Goal: Task Accomplishment & Management: Manage account settings

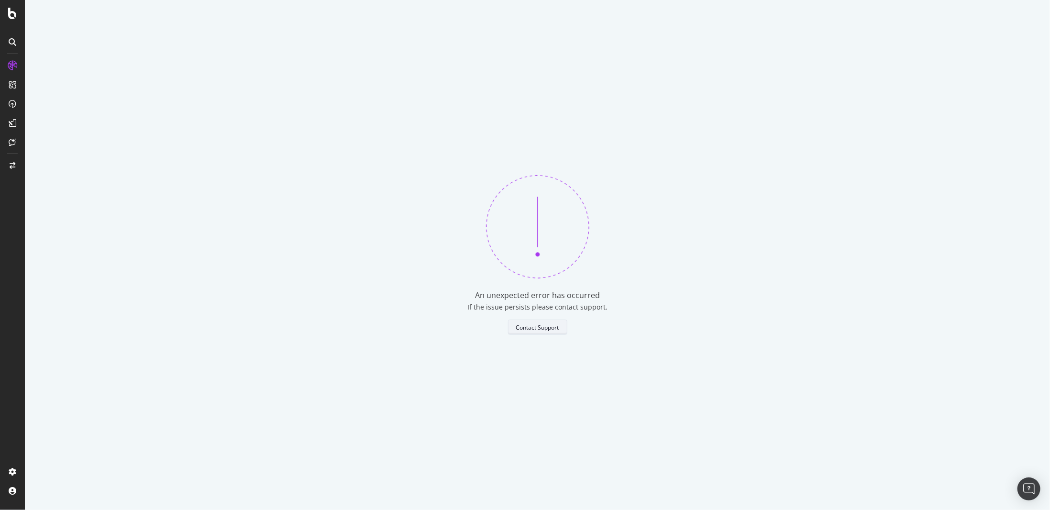
click at [532, 334] on button "Contact Support" at bounding box center [537, 326] width 59 height 15
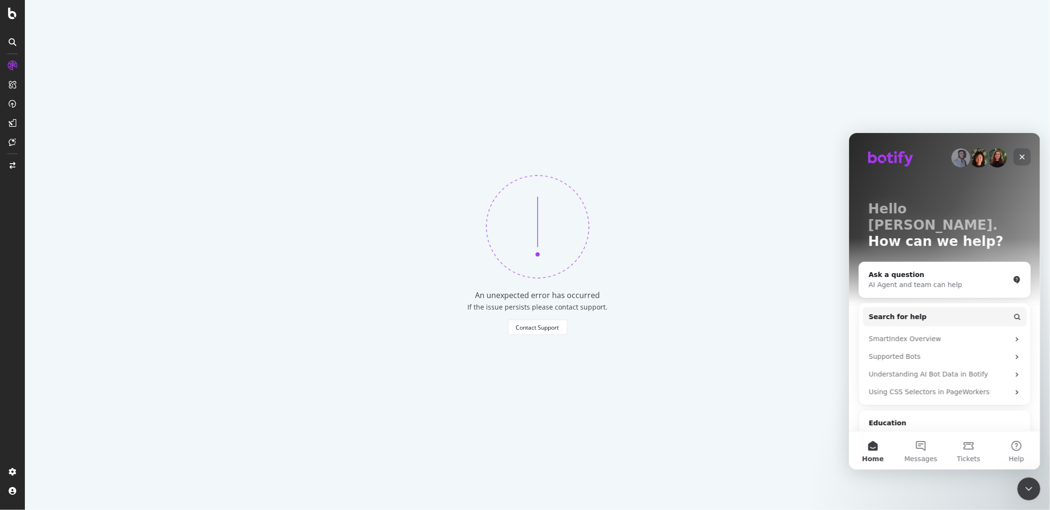
click at [1020, 156] on icon "Close" at bounding box center [1022, 157] width 8 height 8
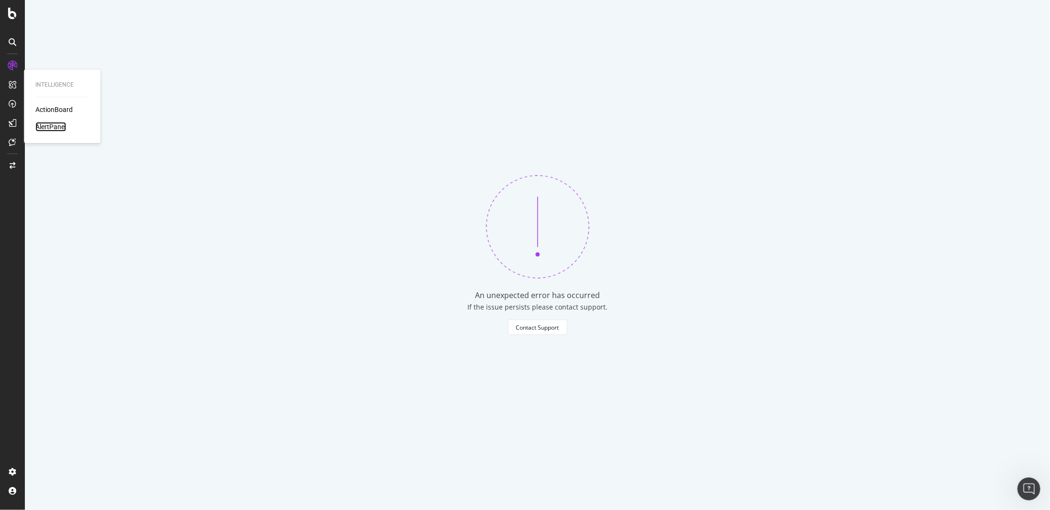
click at [60, 128] on div "AlertPanel" at bounding box center [50, 127] width 31 height 10
click at [59, 128] on div "AlertPanel" at bounding box center [50, 127] width 31 height 10
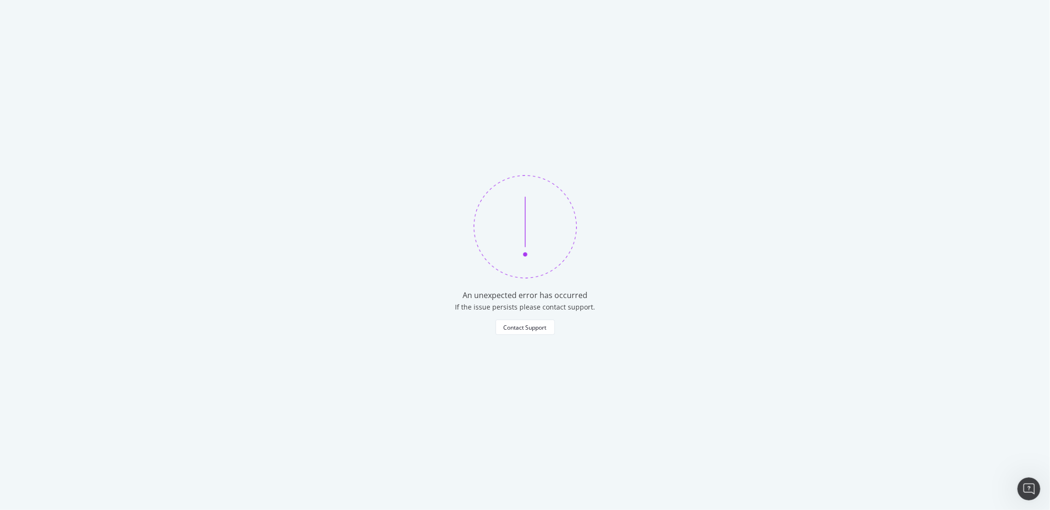
click at [59, 128] on div "An unexpected error has occurred If the issue persists please contact support. …" at bounding box center [525, 255] width 1050 height 510
click at [62, 126] on div "An unexpected error has occurred If the issue persists please contact support. …" at bounding box center [525, 255] width 1050 height 510
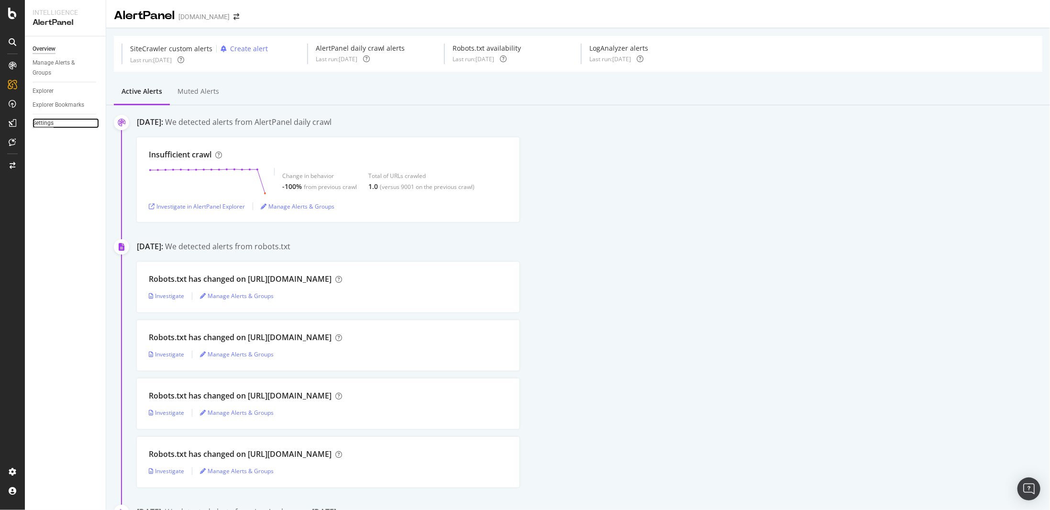
click at [46, 121] on div "Settings" at bounding box center [43, 123] width 21 height 10
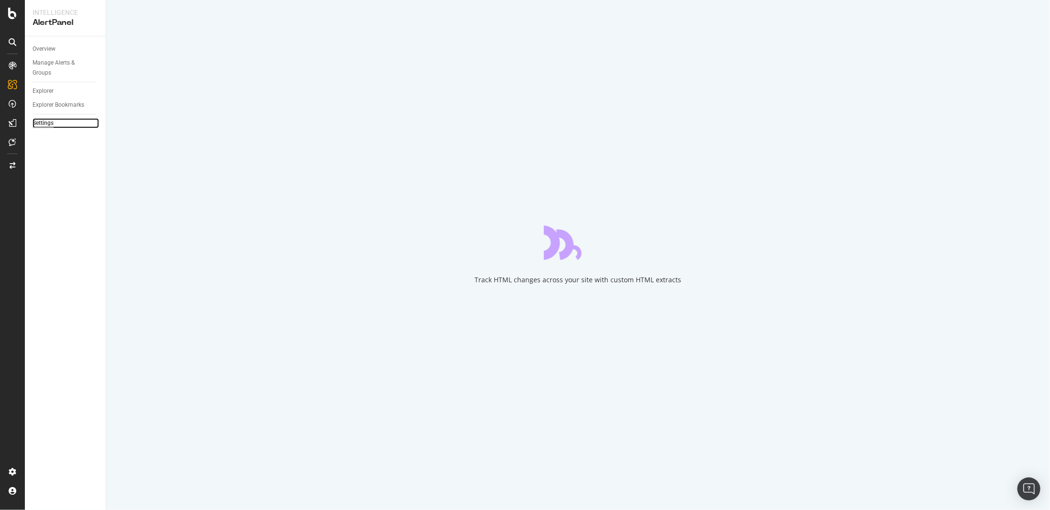
select select "02"
select select "30"
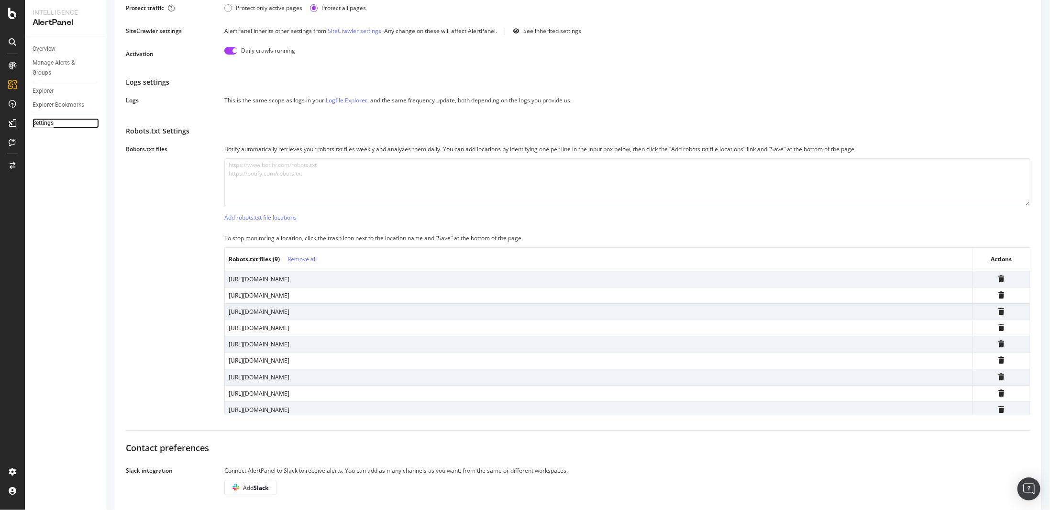
scroll to position [239, 0]
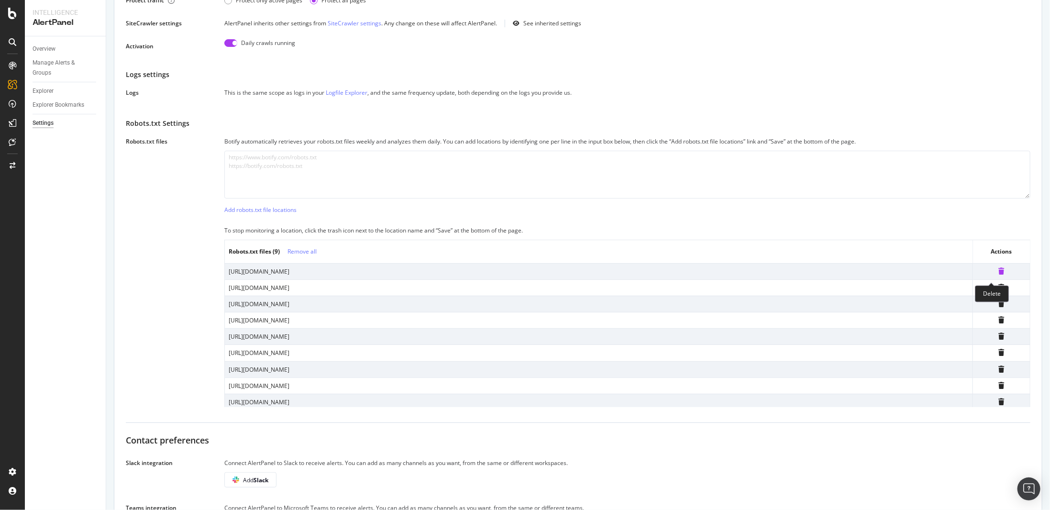
click at [999, 275] on icon at bounding box center [1002, 271] width 6 height 7
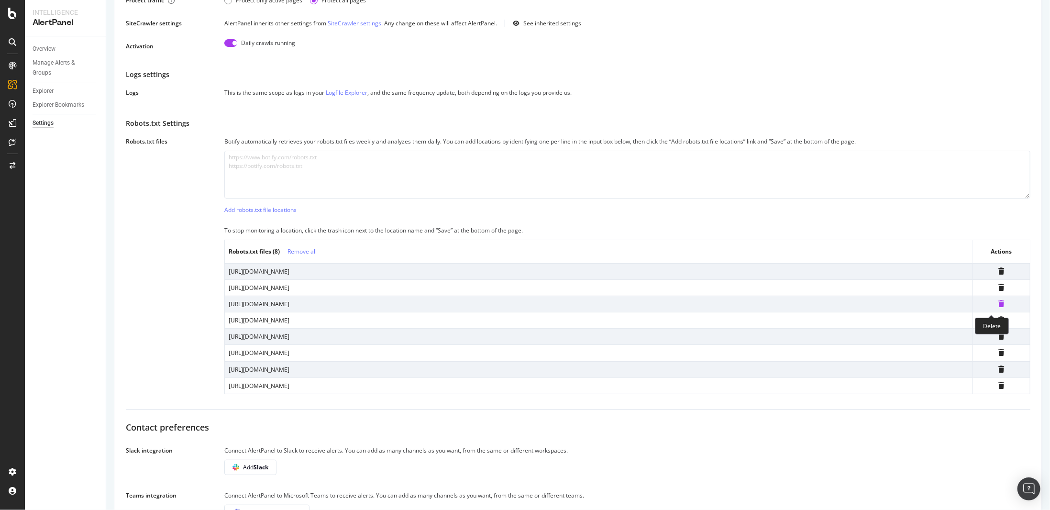
click at [999, 307] on icon at bounding box center [1002, 303] width 6 height 7
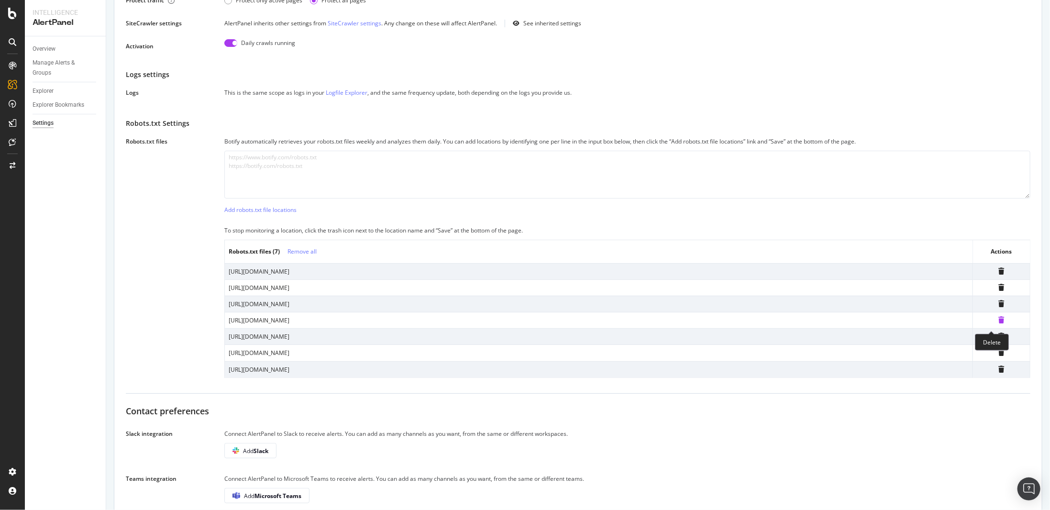
click at [999, 323] on icon at bounding box center [1002, 320] width 6 height 7
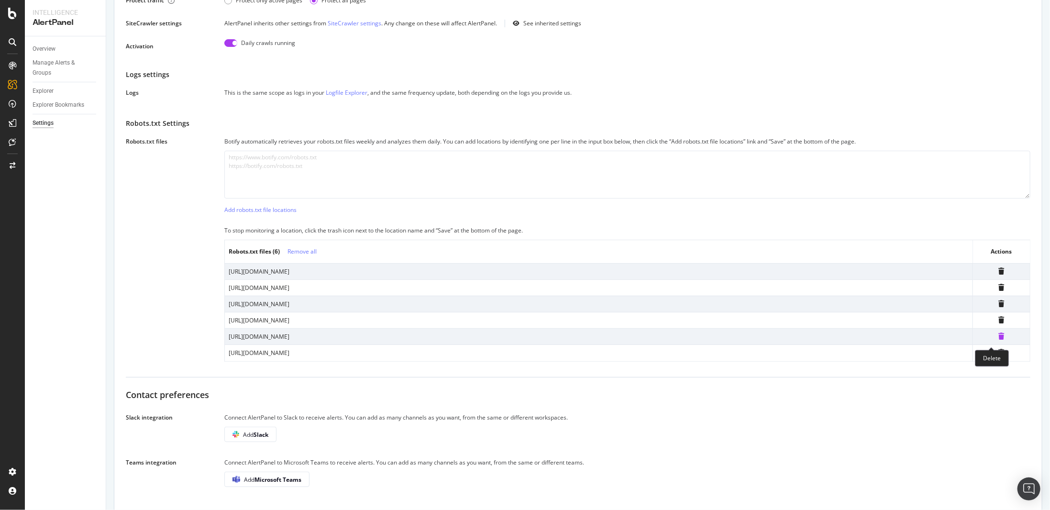
click at [999, 340] on icon at bounding box center [1002, 336] width 6 height 7
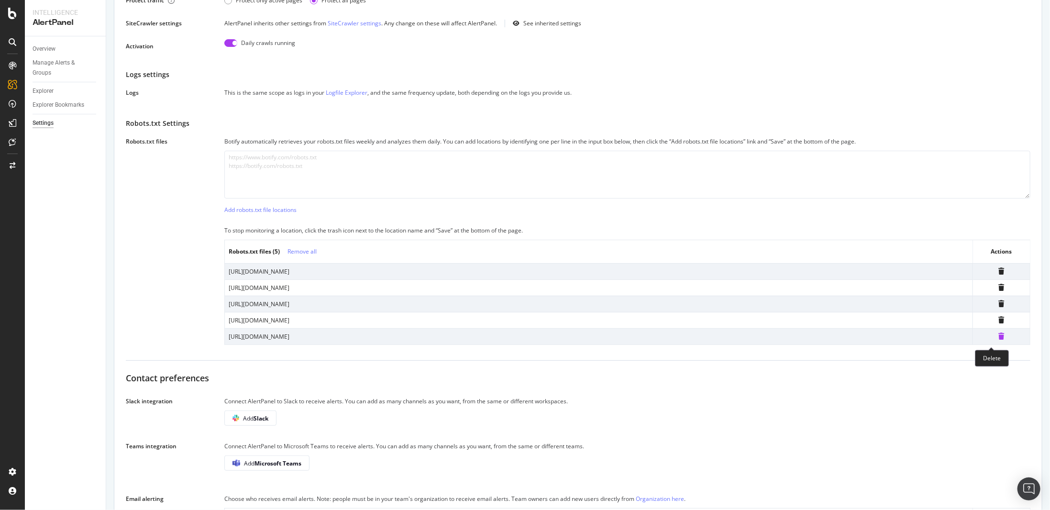
click at [999, 340] on icon at bounding box center [1002, 336] width 6 height 7
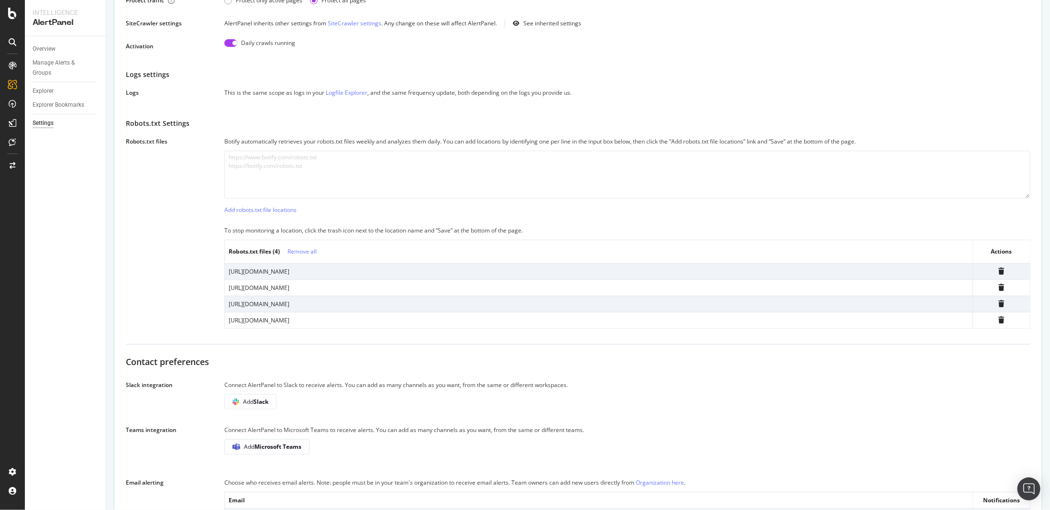
drag, startPoint x: 322, startPoint y: 310, endPoint x: 227, endPoint y: 317, distance: 95.9
click at [227, 312] on td "[URL][DOMAIN_NAME]" at bounding box center [599, 304] width 748 height 16
click at [999, 307] on icon at bounding box center [1002, 303] width 6 height 7
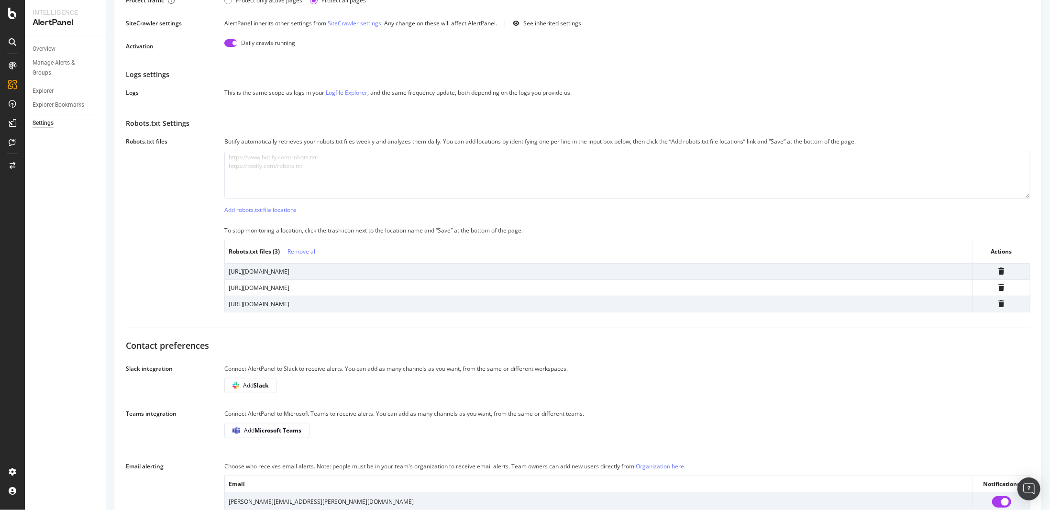
drag, startPoint x: 332, startPoint y: 312, endPoint x: 232, endPoint y: 308, distance: 100.1
click at [232, 308] on div "[URL][DOMAIN_NAME]" at bounding box center [599, 304] width 740 height 8
click at [208, 293] on div "Robots.txt files Botify automatically retrieves your robots.txt files weekly an…" at bounding box center [578, 224] width 904 height 176
click at [999, 275] on icon at bounding box center [1002, 271] width 6 height 7
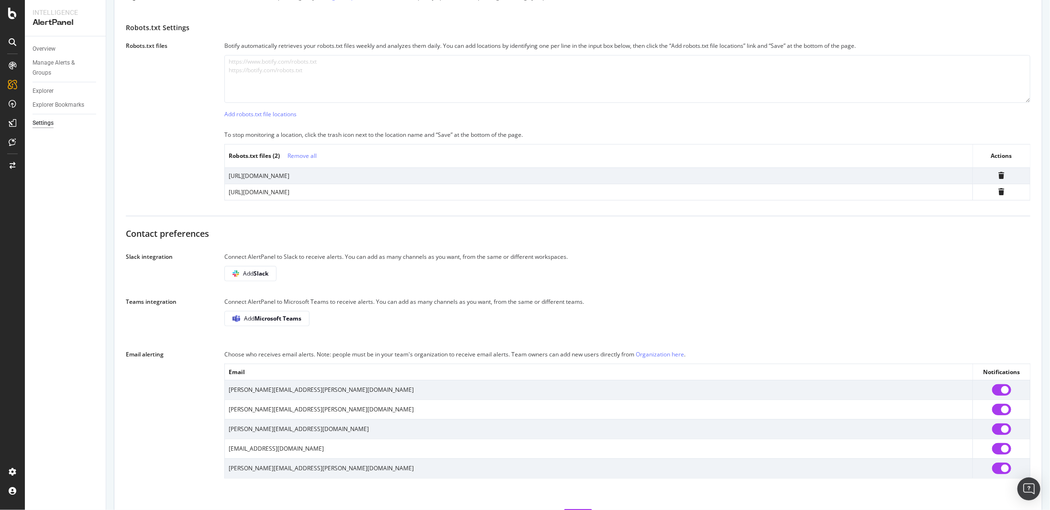
scroll to position [383, 0]
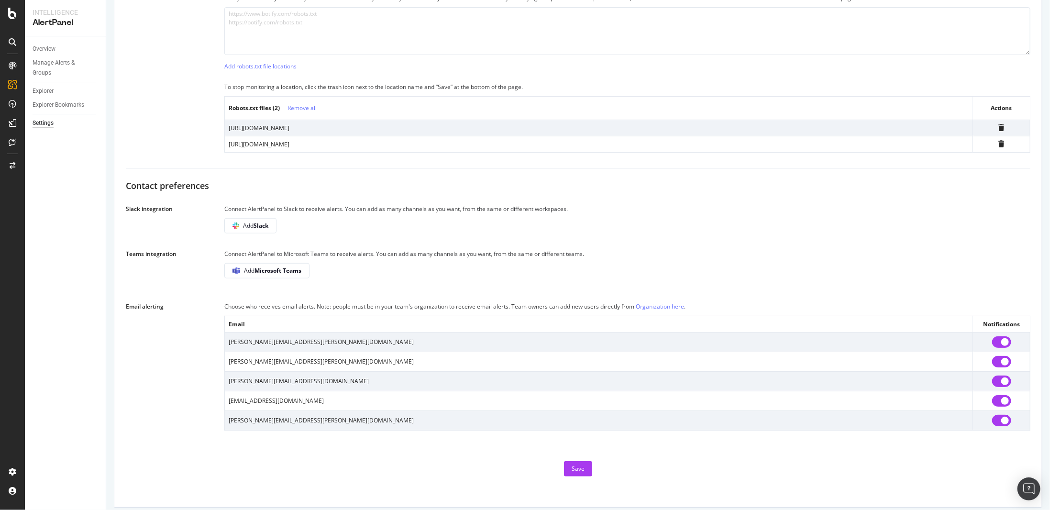
click at [996, 345] on input "checkbox" at bounding box center [1001, 341] width 19 height 11
checkbox input "false"
click at [998, 367] on input "checkbox" at bounding box center [1001, 361] width 19 height 11
checkbox input "false"
click at [993, 403] on input "checkbox" at bounding box center [1001, 400] width 19 height 11
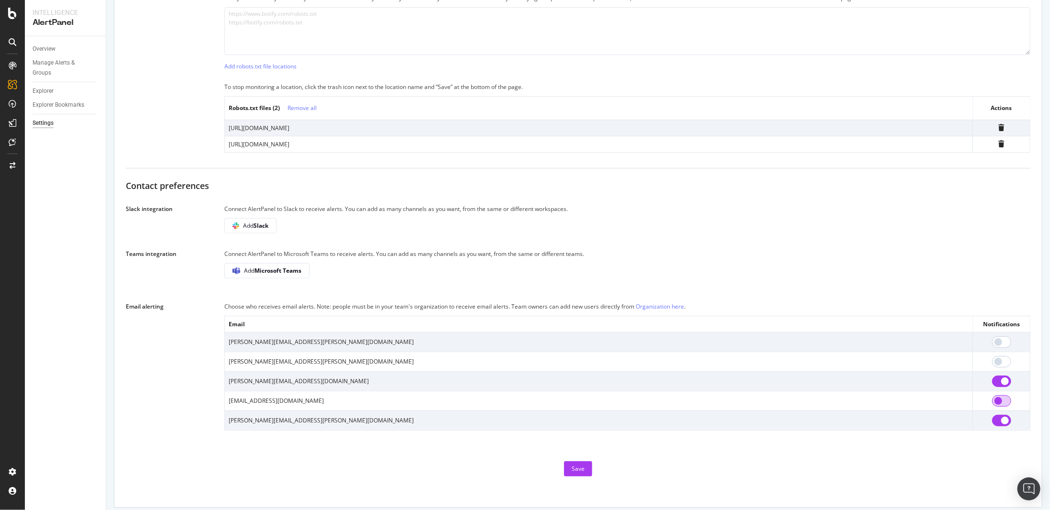
checkbox input "false"
click at [572, 473] on div "Save" at bounding box center [578, 468] width 13 height 8
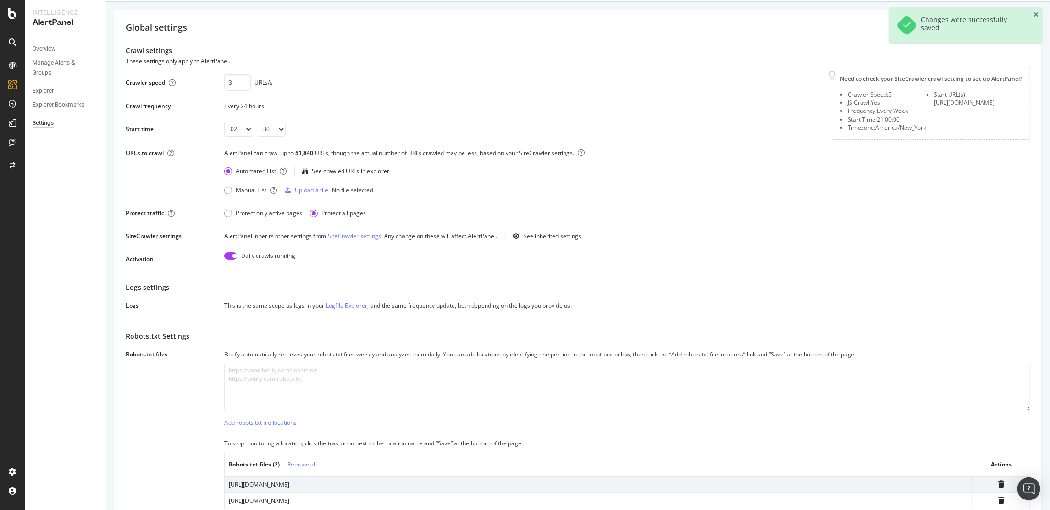
scroll to position [0, 0]
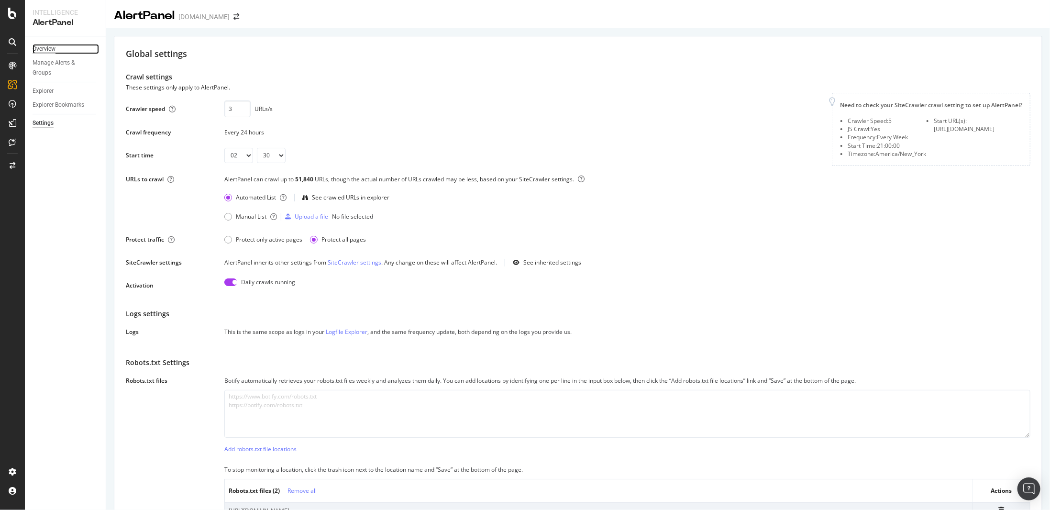
click at [48, 46] on div "Overview" at bounding box center [44, 49] width 23 height 10
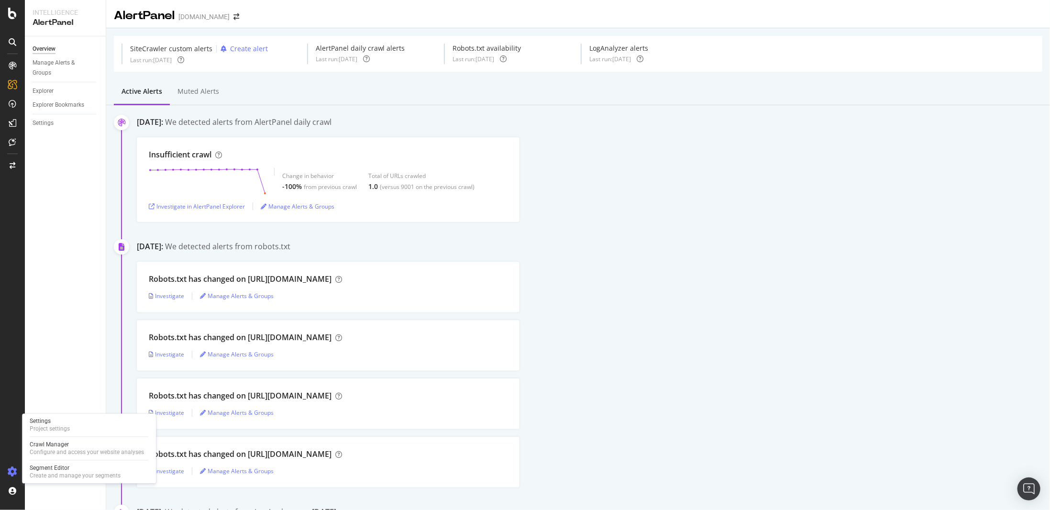
click at [3, 470] on div at bounding box center [12, 471] width 23 height 15
click at [15, 471] on icon at bounding box center [13, 472] width 10 height 10
click at [71, 421] on div "Settings Project settings" at bounding box center [89, 425] width 126 height 17
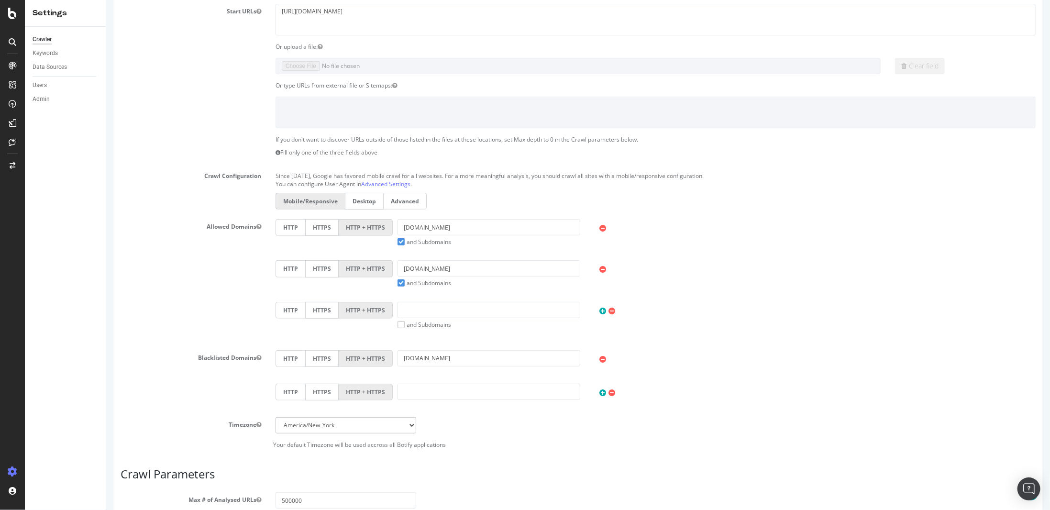
scroll to position [143, 0]
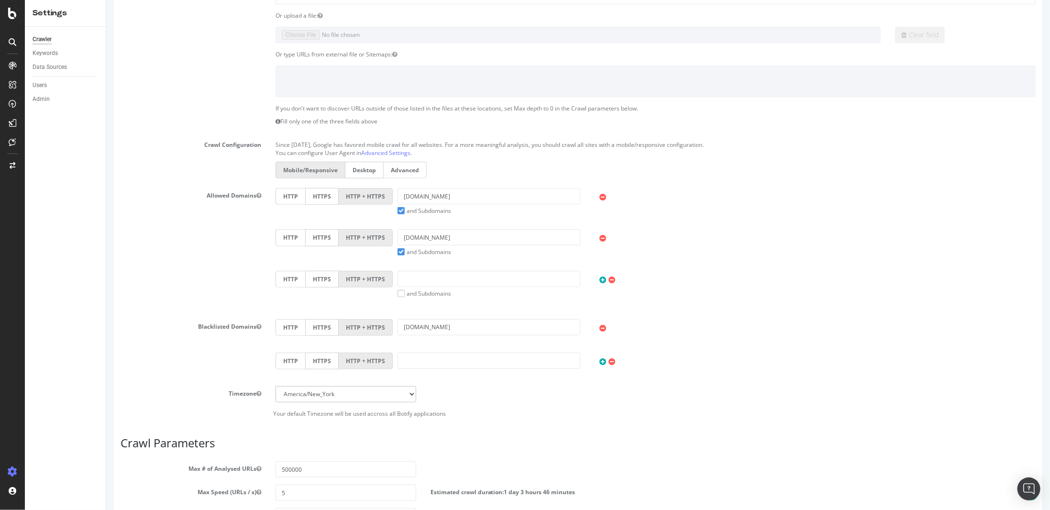
click at [599, 237] on icon at bounding box center [602, 238] width 7 height 8
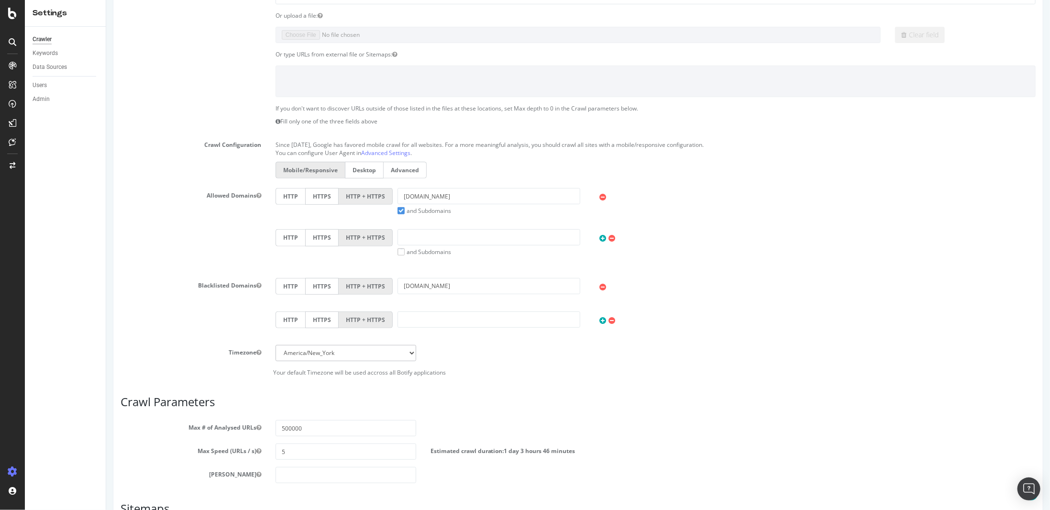
click at [599, 286] on icon at bounding box center [602, 287] width 7 height 8
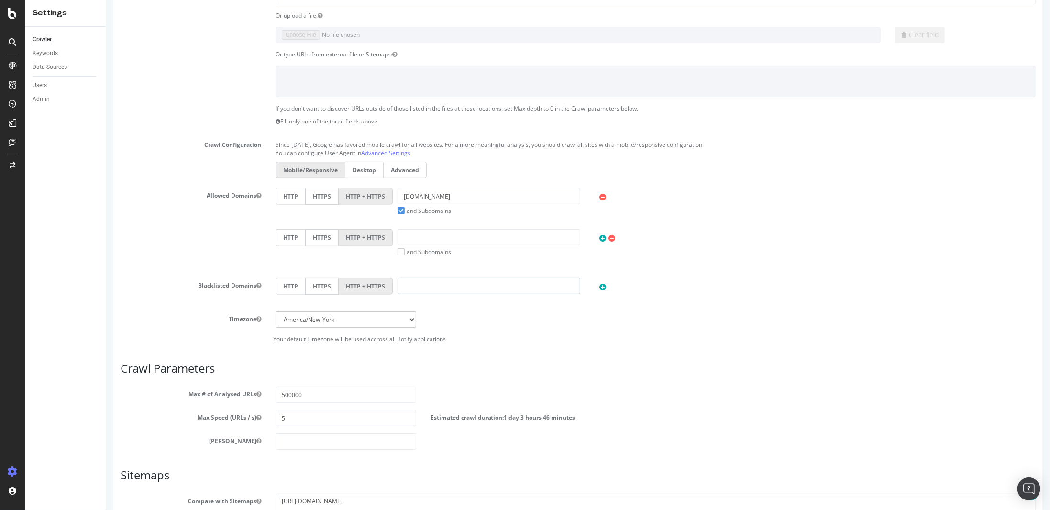
click at [523, 285] on input "text" at bounding box center [488, 286] width 183 height 16
click at [520, 282] on input "[DOMAIN_NAME]" at bounding box center [488, 286] width 183 height 16
type input "[URL][DOMAIN_NAME]"
click at [458, 191] on input "[DOMAIN_NAME]" at bounding box center [488, 196] width 183 height 16
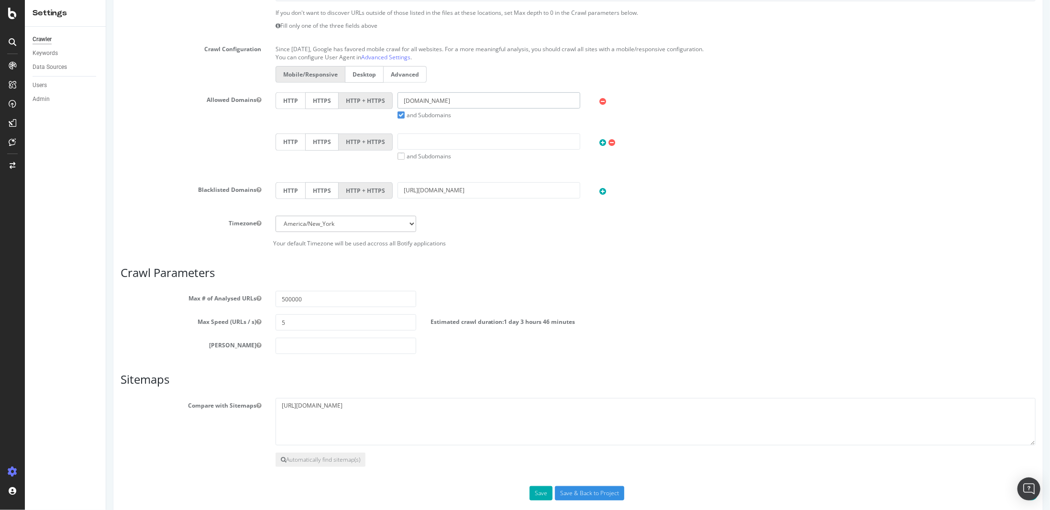
scroll to position [250, 0]
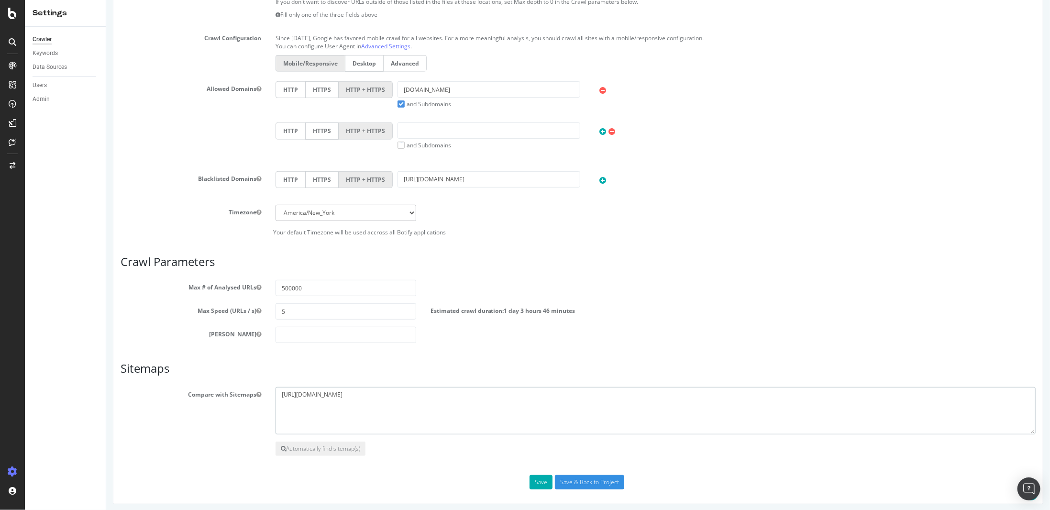
drag, startPoint x: 398, startPoint y: 391, endPoint x: 263, endPoint y: 392, distance: 135.8
click at [263, 392] on div "Compare with Sitemaps [URL][DOMAIN_NAME]" at bounding box center [577, 411] width 929 height 48
paste textarea "[URL][DOMAIN_NAME]"
type textarea "[URL][DOMAIN_NAME] [URL][DOMAIN_NAME]"
click at [545, 480] on button "Save" at bounding box center [540, 482] width 23 height 14
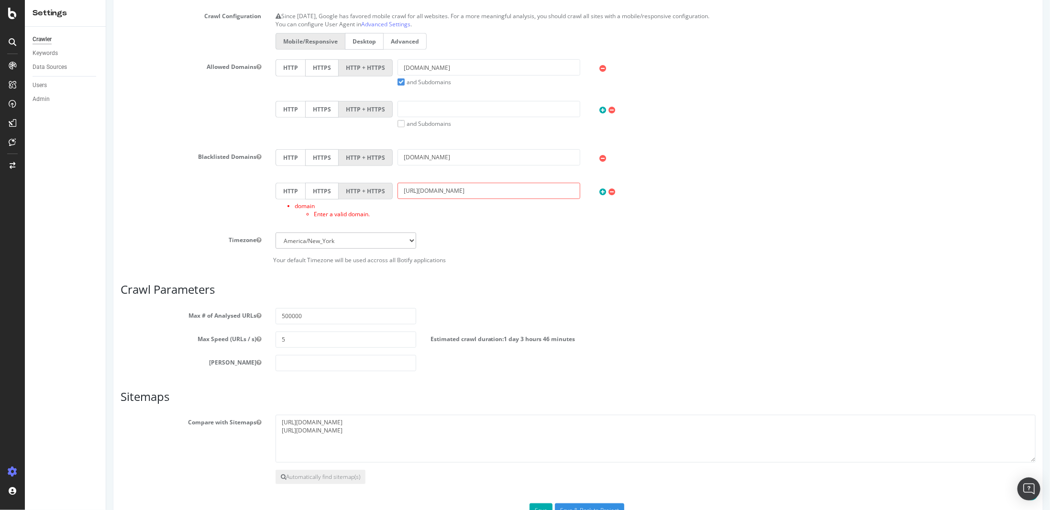
scroll to position [332, 0]
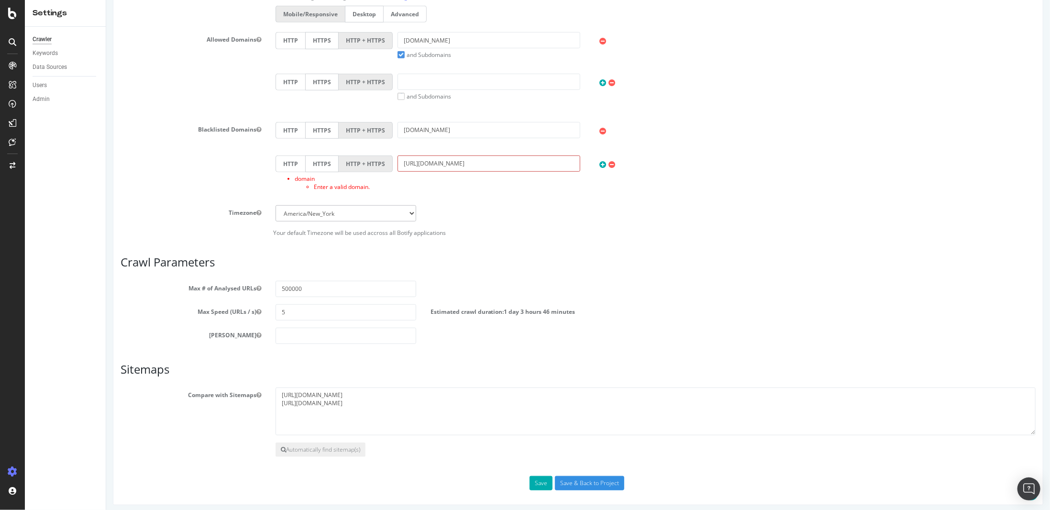
click at [488, 163] on input "[URL][DOMAIN_NAME]" at bounding box center [488, 163] width 183 height 16
type input "[DOMAIN_NAME]"
click at [539, 478] on button "Save" at bounding box center [540, 483] width 23 height 14
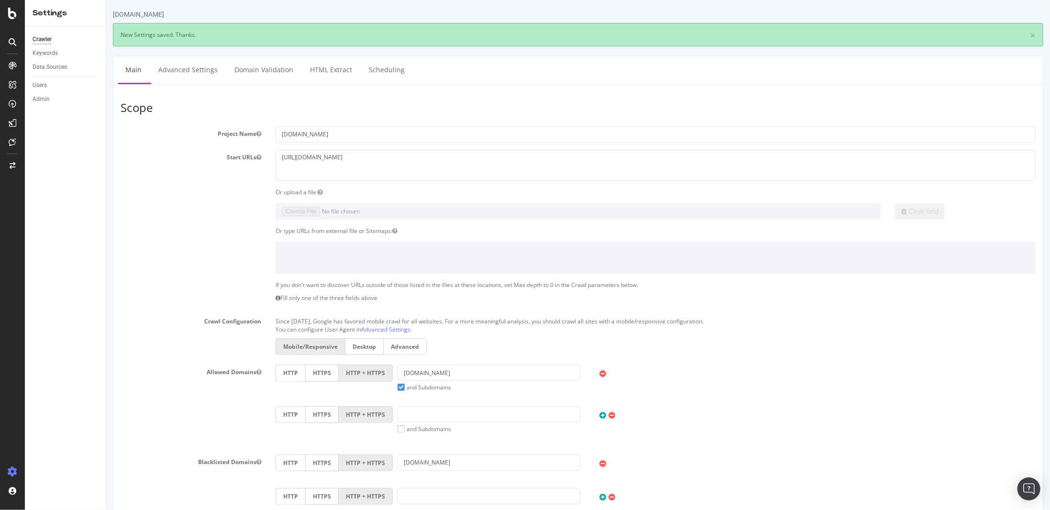
scroll to position [0, 0]
